Goal: Information Seeking & Learning: Learn about a topic

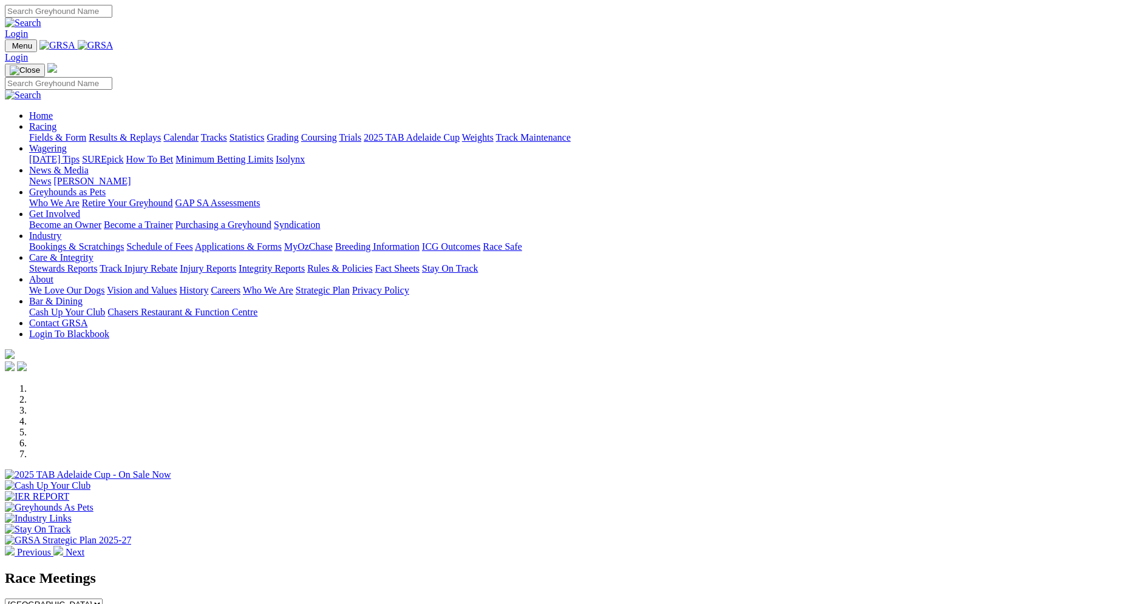
scroll to position [182, 0]
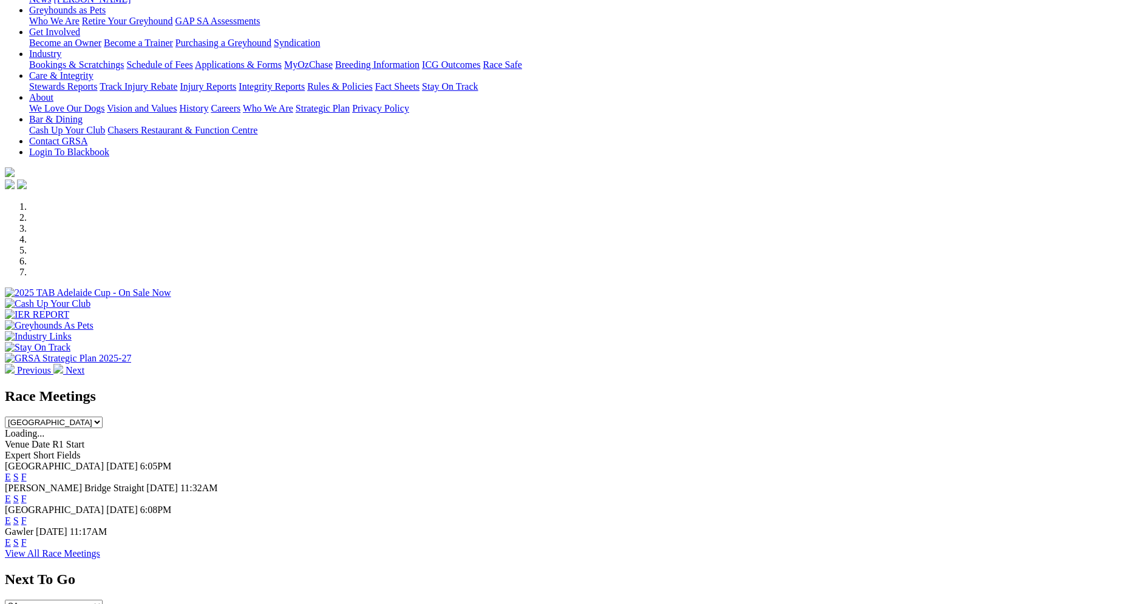
click at [27, 472] on link "F" at bounding box center [23, 477] width 5 height 10
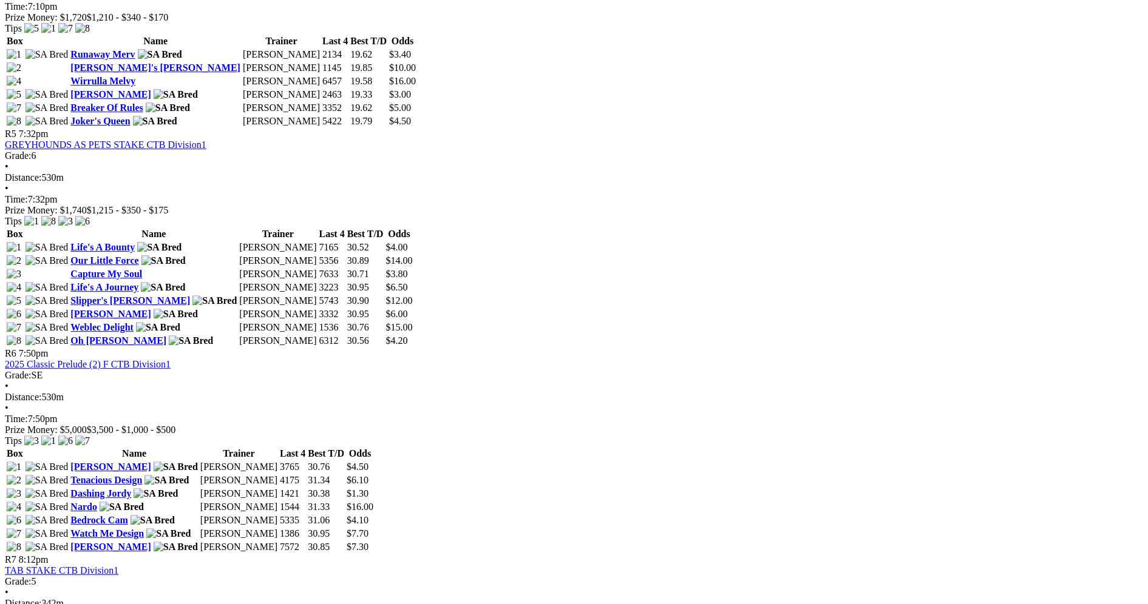
scroll to position [1335, 0]
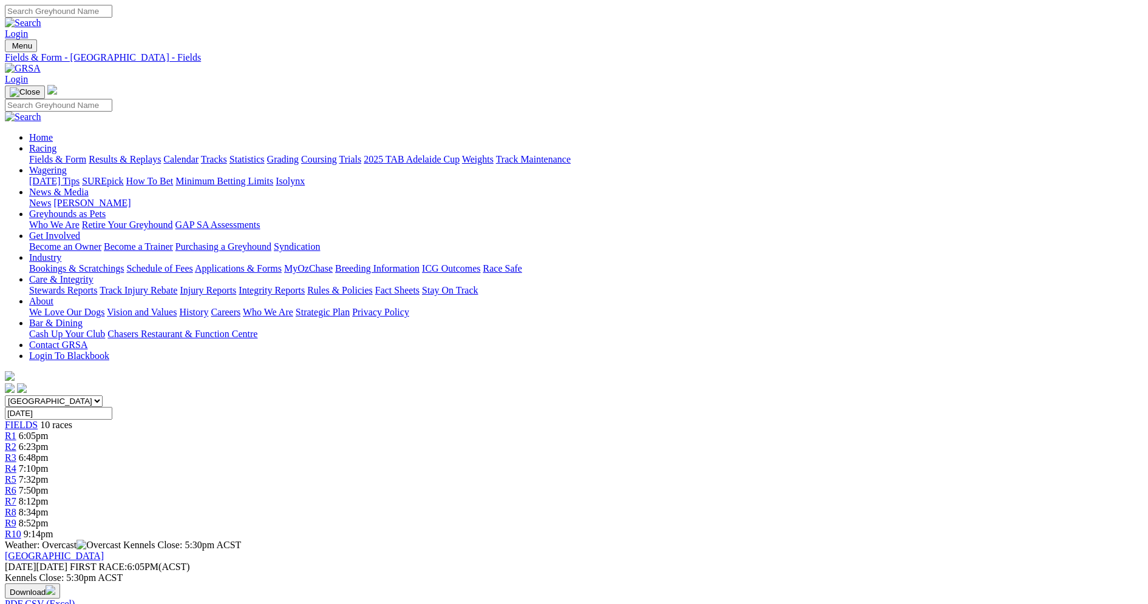
click at [97, 285] on link "Stewards Reports" at bounding box center [63, 290] width 68 height 10
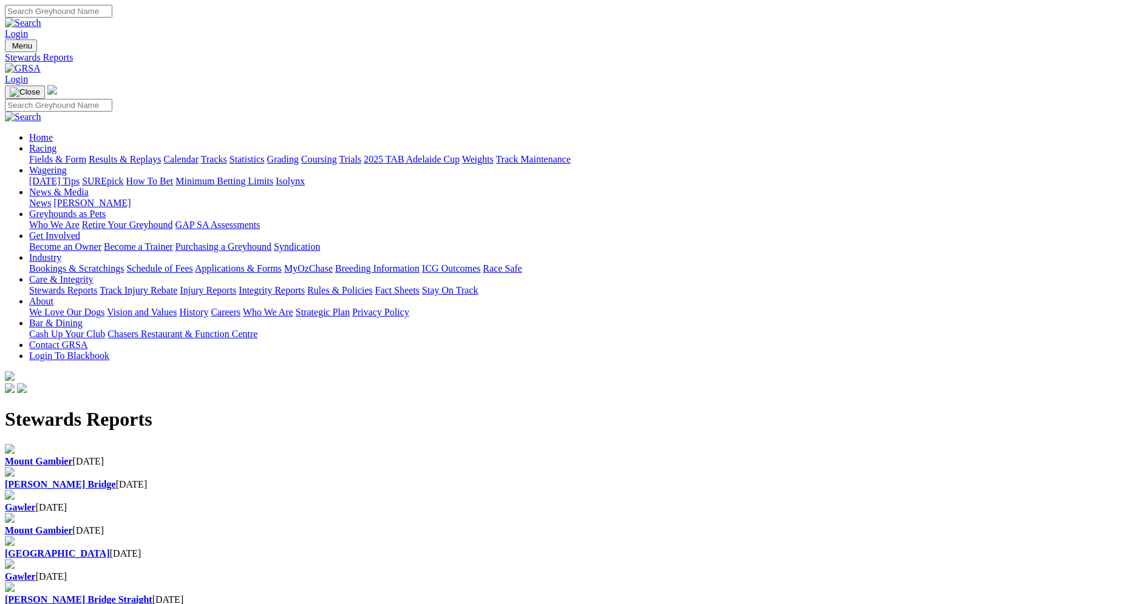
click at [392, 479] on div "[PERSON_NAME] Bridge [DATE]" at bounding box center [574, 484] width 1138 height 11
